Goal: Task Accomplishment & Management: Complete application form

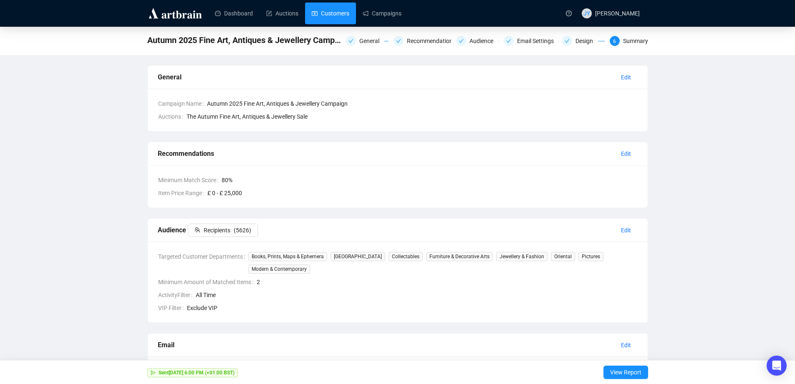
click at [325, 9] on link "Customers" at bounding box center [331, 14] width 38 height 22
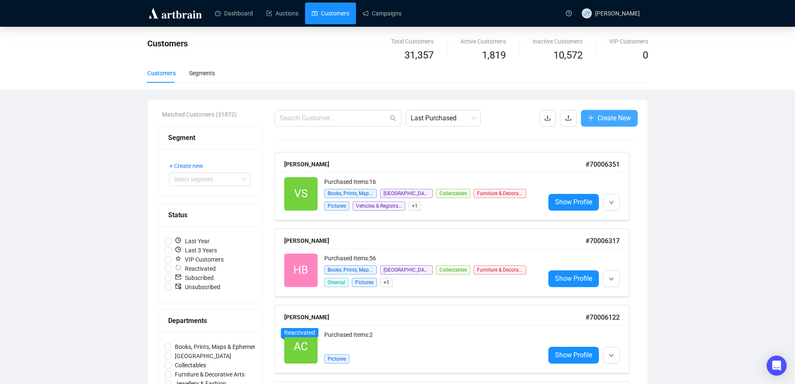
click at [618, 116] on span "Create New" at bounding box center [614, 118] width 33 height 10
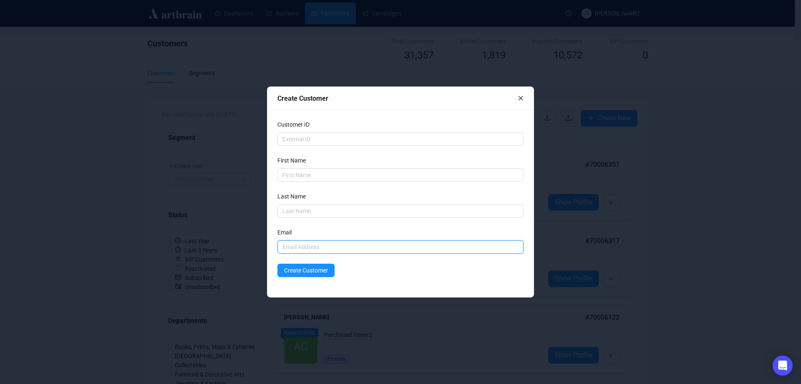
click at [298, 243] on input "text" at bounding box center [401, 246] width 246 height 13
paste input "[EMAIL_ADDRESS][DOMAIN_NAME]"
type input "[EMAIL_ADDRESS][DOMAIN_NAME]"
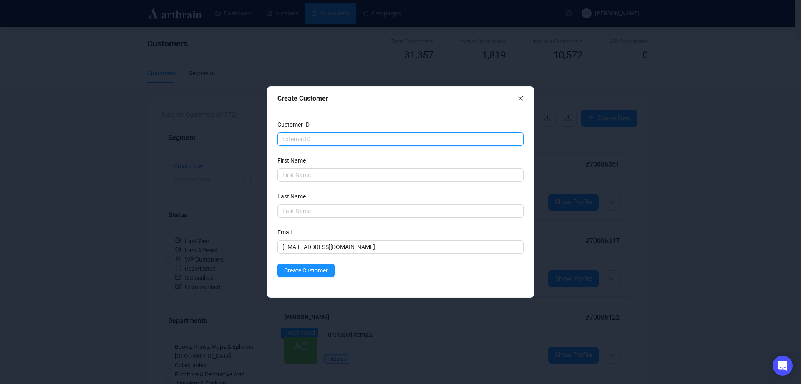
click at [306, 138] on input "text" at bounding box center [401, 138] width 246 height 13
type input "J"
type input "[PERSON_NAME]"
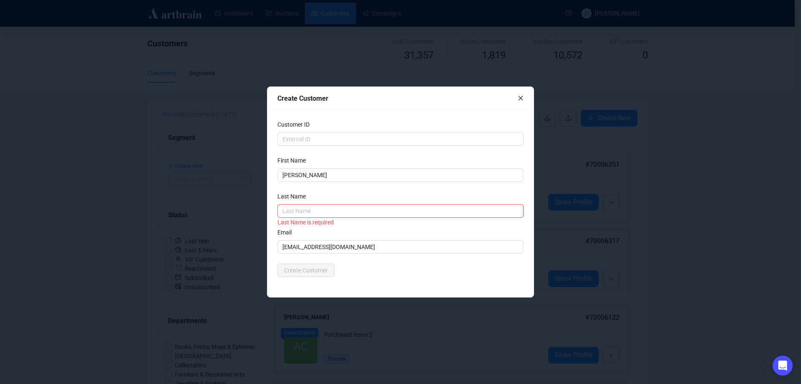
paste input "[PERSON_NAME]"
type input "[PERSON_NAME]"
click at [305, 273] on button "Create Customer" at bounding box center [306, 269] width 57 height 13
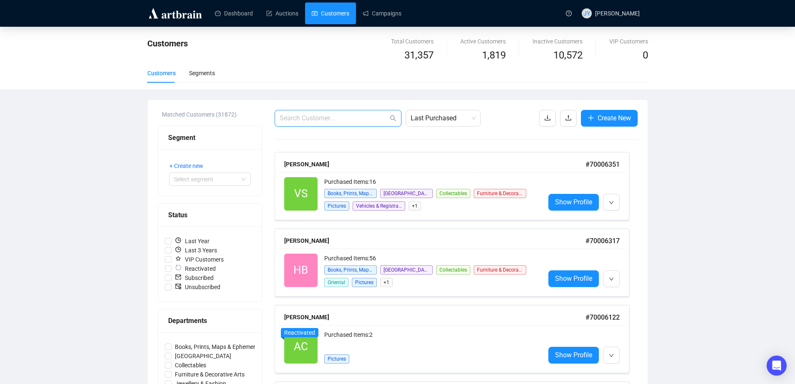
click at [330, 117] on input "text" at bounding box center [334, 118] width 109 height 10
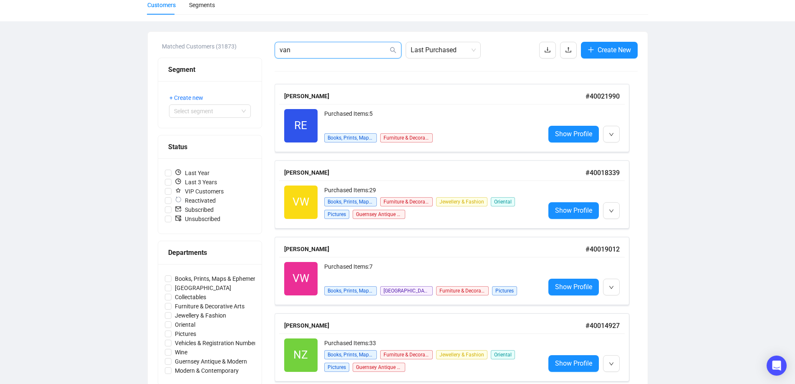
scroll to position [63, 0]
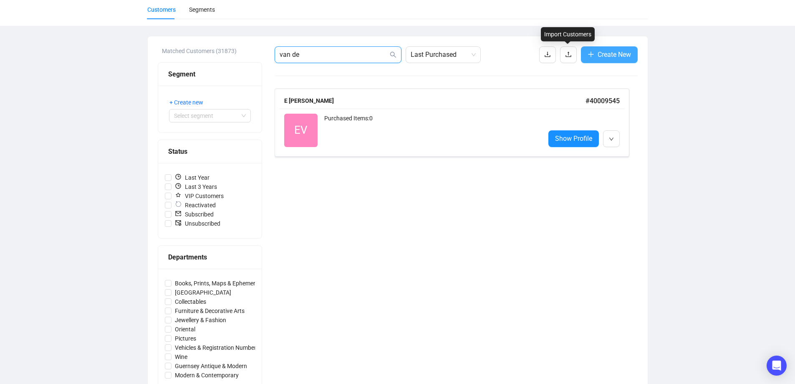
type input "van de"
click at [591, 51] on span "button" at bounding box center [591, 54] width 7 height 10
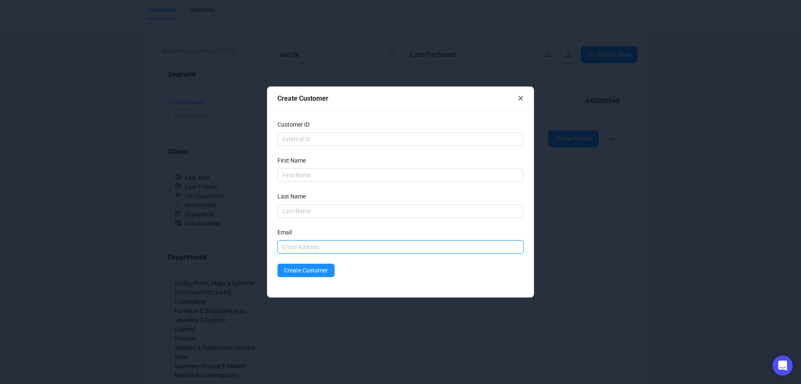
click at [284, 248] on input "text" at bounding box center [401, 246] width 246 height 13
drag, startPoint x: 284, startPoint y: 248, endPoint x: 428, endPoint y: 179, distance: 160.0
click at [428, 179] on input "text" at bounding box center [401, 174] width 246 height 13
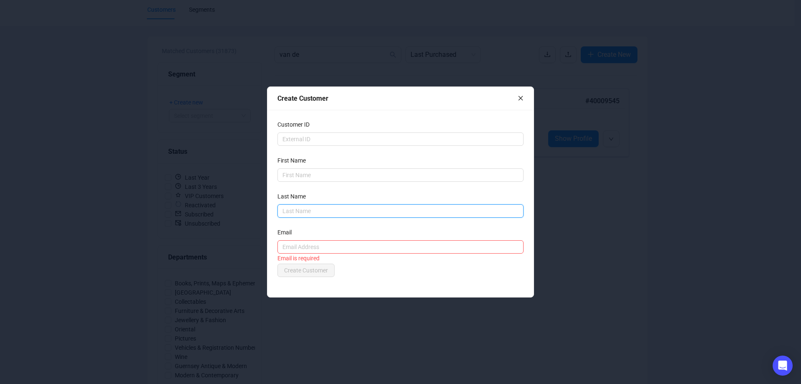
click at [295, 211] on input "text" at bounding box center [401, 210] width 246 height 13
paste input "[PERSON_NAME]"
type input "[PERSON_NAME]"
click at [301, 174] on input "text" at bounding box center [401, 174] width 246 height 13
type input "[PERSON_NAME]"
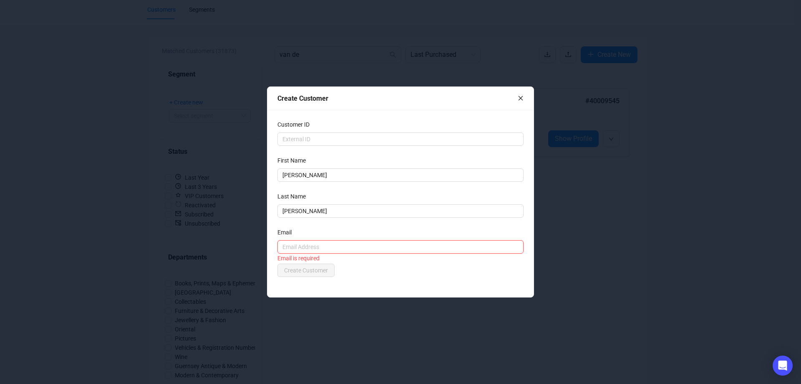
paste input "[EMAIL_ADDRESS][DOMAIN_NAME]"
type input "[EMAIL_ADDRESS][DOMAIN_NAME]"
click at [306, 137] on input "text" at bounding box center [401, 138] width 246 height 13
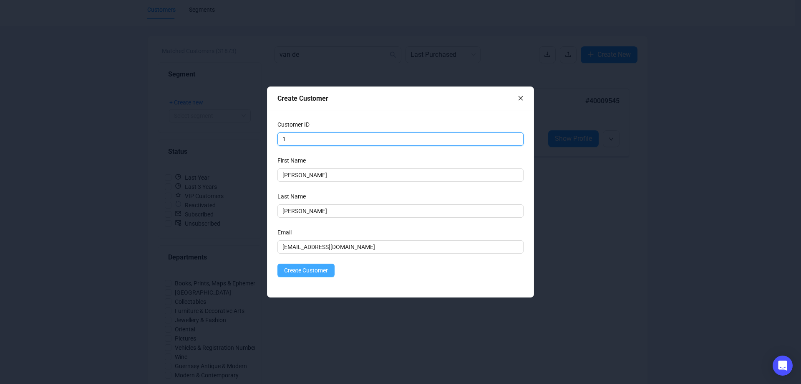
type input "1"
click at [306, 268] on span "Create Customer" at bounding box center [306, 269] width 44 height 9
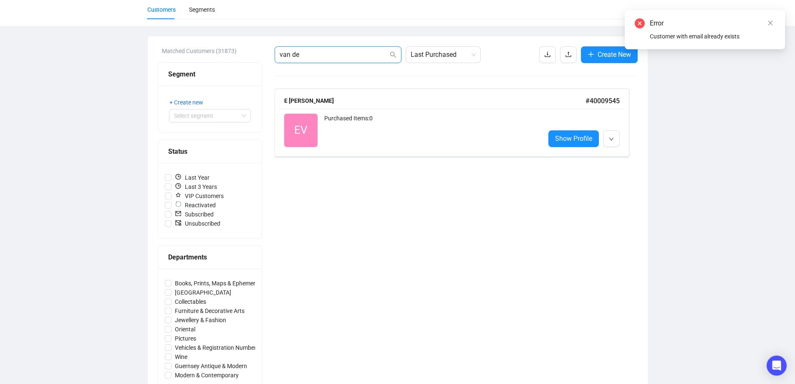
click at [316, 53] on input "van de" at bounding box center [334, 55] width 109 height 10
click at [301, 56] on input "van de" at bounding box center [334, 55] width 109 height 10
click at [297, 52] on input "van de" at bounding box center [334, 55] width 109 height 10
drag, startPoint x: 295, startPoint y: 51, endPoint x: 325, endPoint y: 51, distance: 30.1
click at [325, 51] on input "van de" at bounding box center [334, 55] width 109 height 10
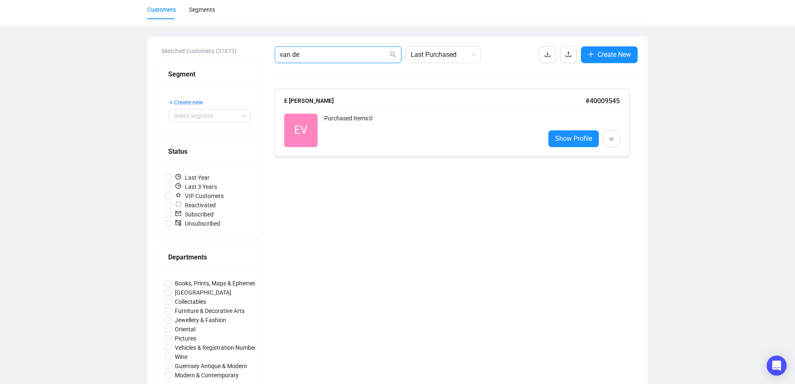
drag, startPoint x: 328, startPoint y: 53, endPoint x: 261, endPoint y: 53, distance: 67.6
click at [261, 53] on div "Matched Customers (31873) Segment + Create new Select segment Status Last Year …" at bounding box center [398, 259] width 480 height 426
paste input "[EMAIL_ADDRESS][DOMAIN_NAME]"
type input "[EMAIL_ADDRESS][DOMAIN_NAME]"
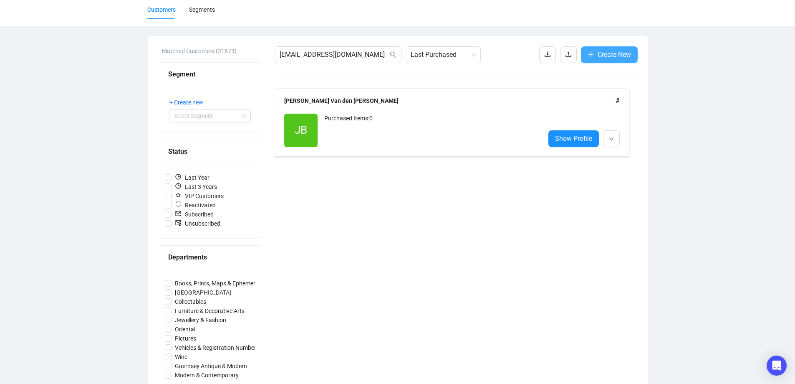
click at [599, 54] on span "Create New" at bounding box center [614, 54] width 33 height 10
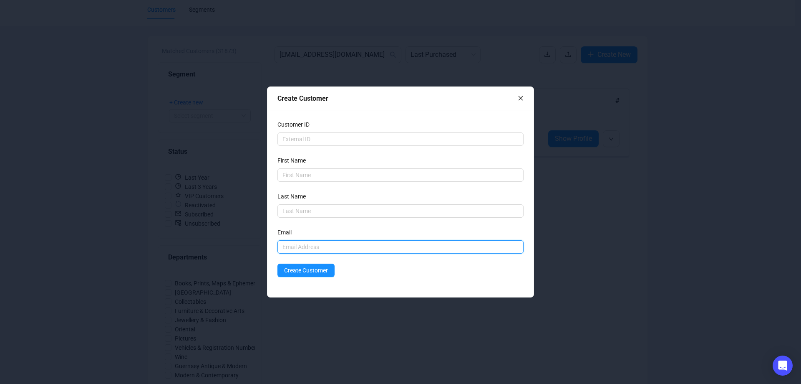
click at [297, 245] on input "text" at bounding box center [401, 246] width 246 height 13
paste input "mailto:[EMAIL_ADDRESS][DOMAIN_NAME]"
type input "mailto:[EMAIL_ADDRESS][DOMAIN_NAME]"
drag, startPoint x: 300, startPoint y: 245, endPoint x: 243, endPoint y: 245, distance: 56.8
click at [243, 245] on div "Create Customer Customer ID First Name Last Name Email mailto:[EMAIL_ADDRESS][D…" at bounding box center [400, 192] width 801 height 384
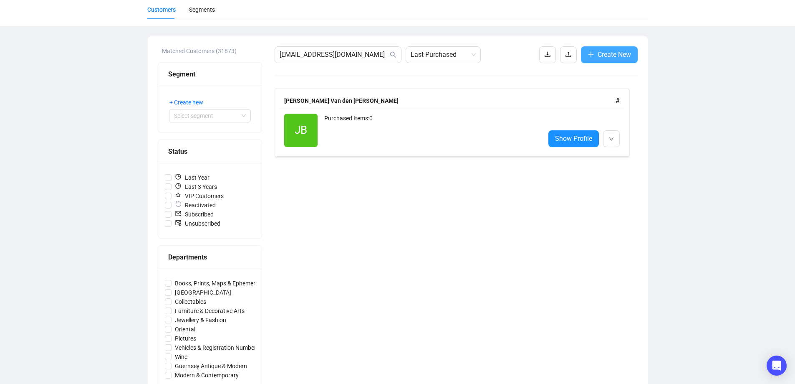
click at [600, 55] on span "Create New" at bounding box center [614, 54] width 33 height 10
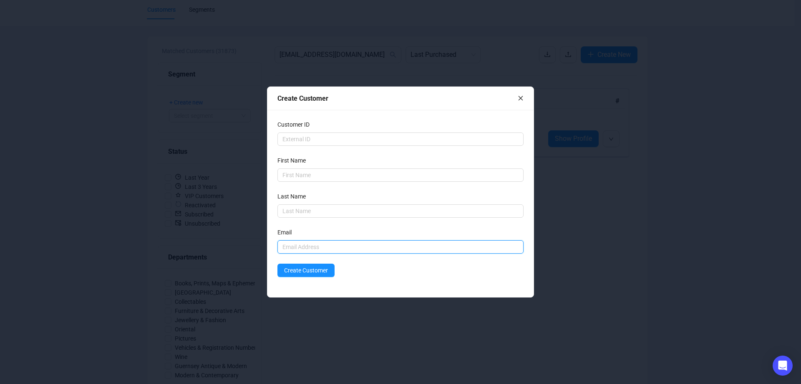
click at [287, 245] on input "text" at bounding box center [401, 246] width 246 height 13
paste input "mailto:[EMAIL_ADDRESS][DOMAIN_NAME]"
type input "[EMAIL_ADDRESS][DOMAIN_NAME]"
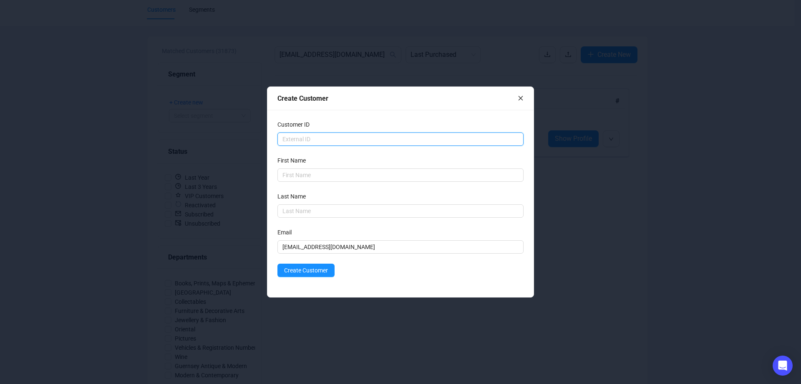
click at [314, 134] on input "text" at bounding box center [401, 138] width 246 height 13
type input "2"
type input "[PERSON_NAME]"
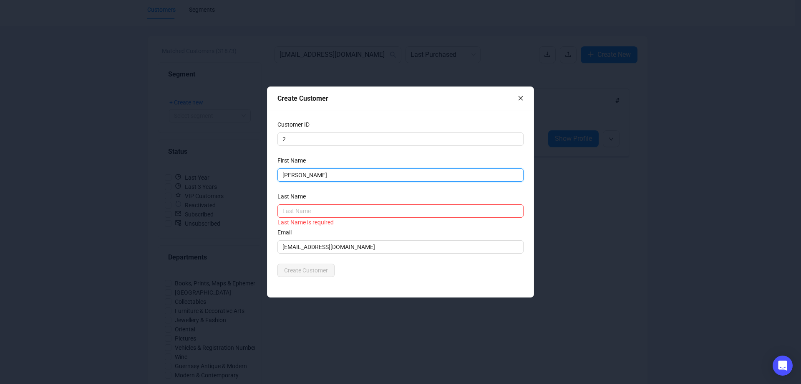
drag, startPoint x: 275, startPoint y: 175, endPoint x: 223, endPoint y: 175, distance: 52.2
click at [223, 175] on div "Create Customer Customer ID 2 First Name [PERSON_NAME] Last Name Last Name is r…" at bounding box center [400, 192] width 801 height 384
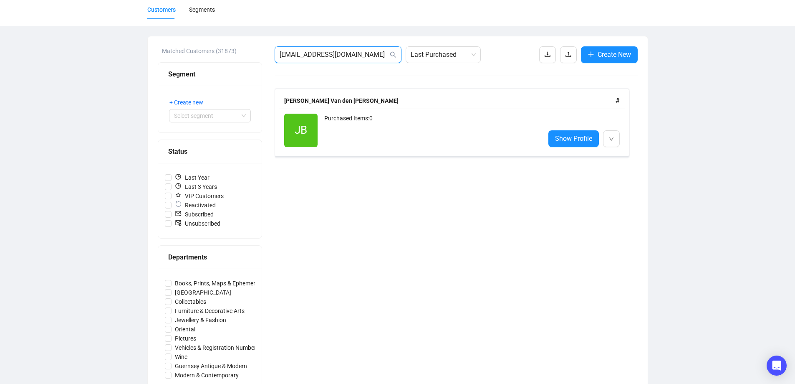
drag, startPoint x: 356, startPoint y: 51, endPoint x: 207, endPoint y: 53, distance: 149.4
click at [207, 53] on div "Matched Customers (31873) Segment + Create new Select segment Status Last Year …" at bounding box center [398, 259] width 480 height 426
paste input "mailto:[EMAIL_ADDRESS]"
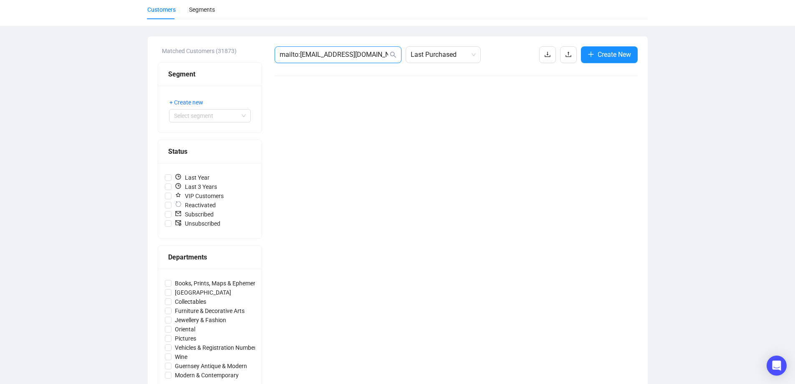
drag, startPoint x: 299, startPoint y: 54, endPoint x: 236, endPoint y: 47, distance: 63.5
click at [236, 47] on div "Matched Customers (31873) Segment + Create new Select segment Status Last Year …" at bounding box center [398, 259] width 480 height 426
type input "[EMAIL_ADDRESS][DOMAIN_NAME]"
click at [594, 56] on button "Create New" at bounding box center [609, 54] width 57 height 17
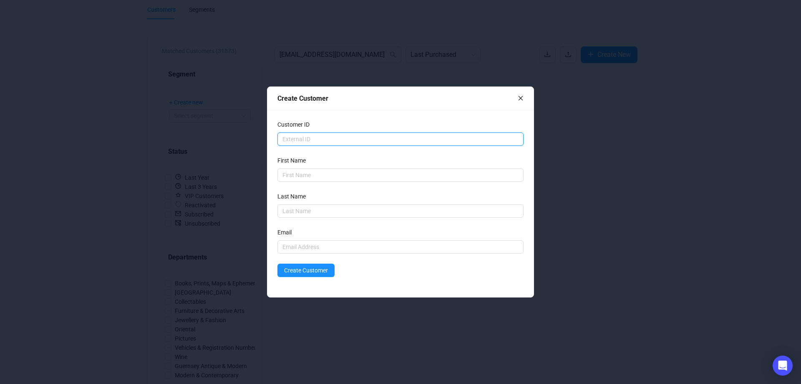
click at [307, 134] on input "text" at bounding box center [401, 138] width 246 height 13
type input "2"
click at [297, 173] on input "text" at bounding box center [401, 174] width 246 height 13
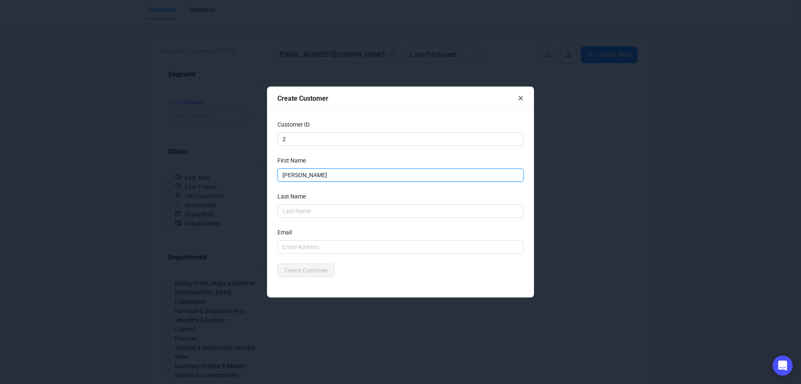
type input "[PERSON_NAME]"
paste input "mailto:[EMAIL_ADDRESS][DOMAIN_NAME]"
drag, startPoint x: 300, startPoint y: 243, endPoint x: 304, endPoint y: 219, distance: 24.6
click at [300, 242] on input "mailto:[EMAIL_ADDRESS][DOMAIN_NAME]" at bounding box center [401, 246] width 246 height 13
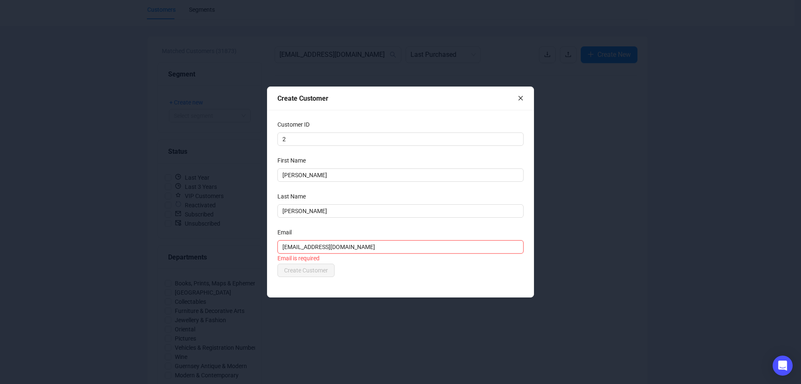
click at [412, 250] on input "[EMAIL_ADDRESS][DOMAIN_NAME]" at bounding box center [401, 246] width 246 height 13
type input "[EMAIL_ADDRESS][DOMAIN_NAME]"
click at [338, 271] on div "Create Customer" at bounding box center [401, 269] width 246 height 13
click at [328, 271] on button "Create Customer" at bounding box center [306, 269] width 57 height 13
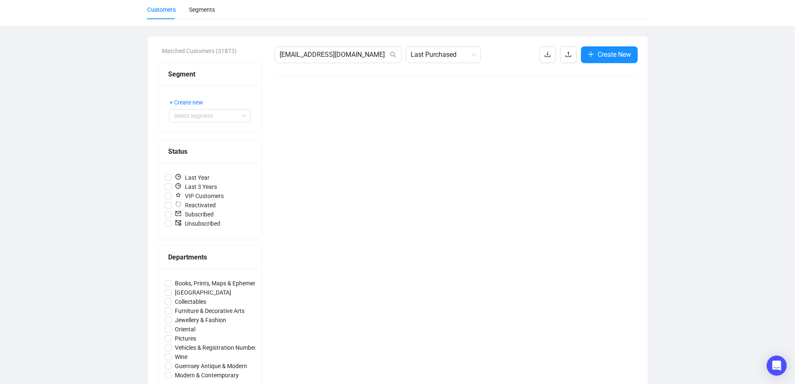
click at [415, 82] on div "[EMAIL_ADDRESS][DOMAIN_NAME] Last Purchased Create New" at bounding box center [456, 259] width 363 height 426
click at [363, 49] on span "[EMAIL_ADDRESS][DOMAIN_NAME]" at bounding box center [338, 54] width 127 height 17
click at [364, 53] on input "[EMAIL_ADDRESS][DOMAIN_NAME]" at bounding box center [334, 55] width 109 height 10
